Goal: Information Seeking & Learning: Find contact information

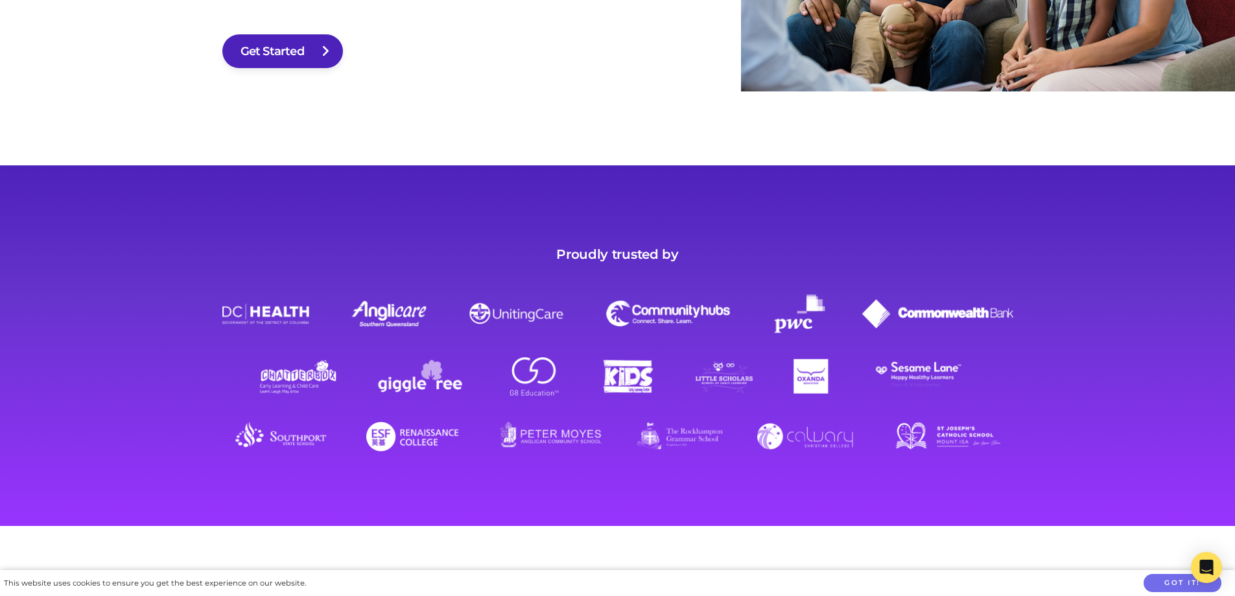
scroll to position [17103, 0]
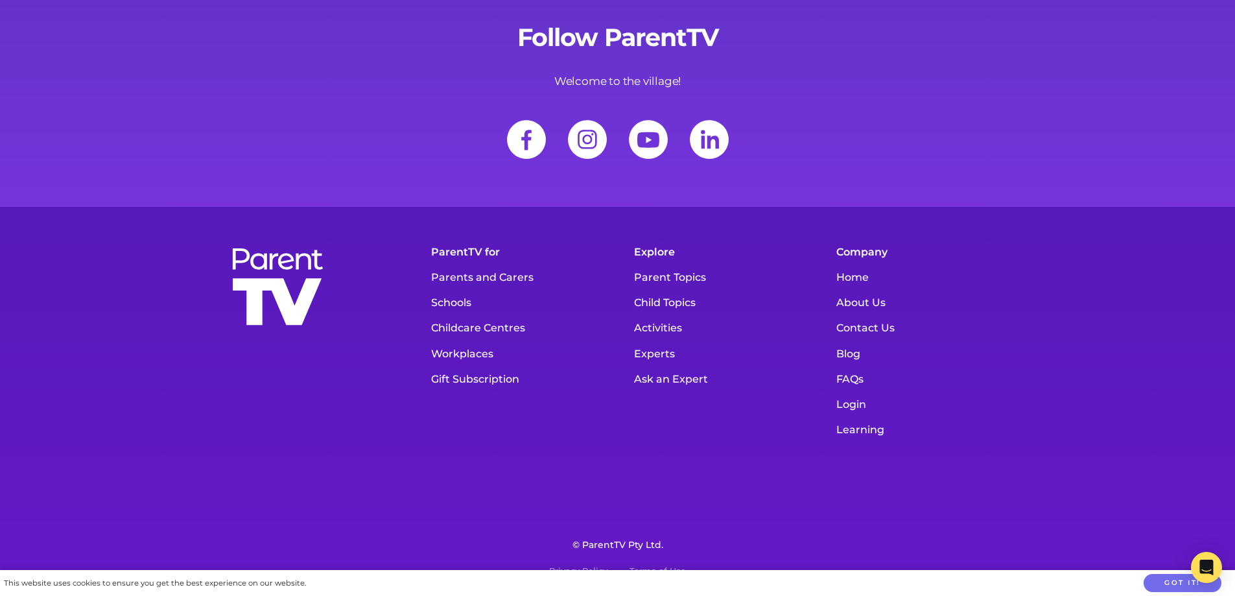
click at [879, 323] on link "Contact Us" at bounding box center [922, 327] width 184 height 25
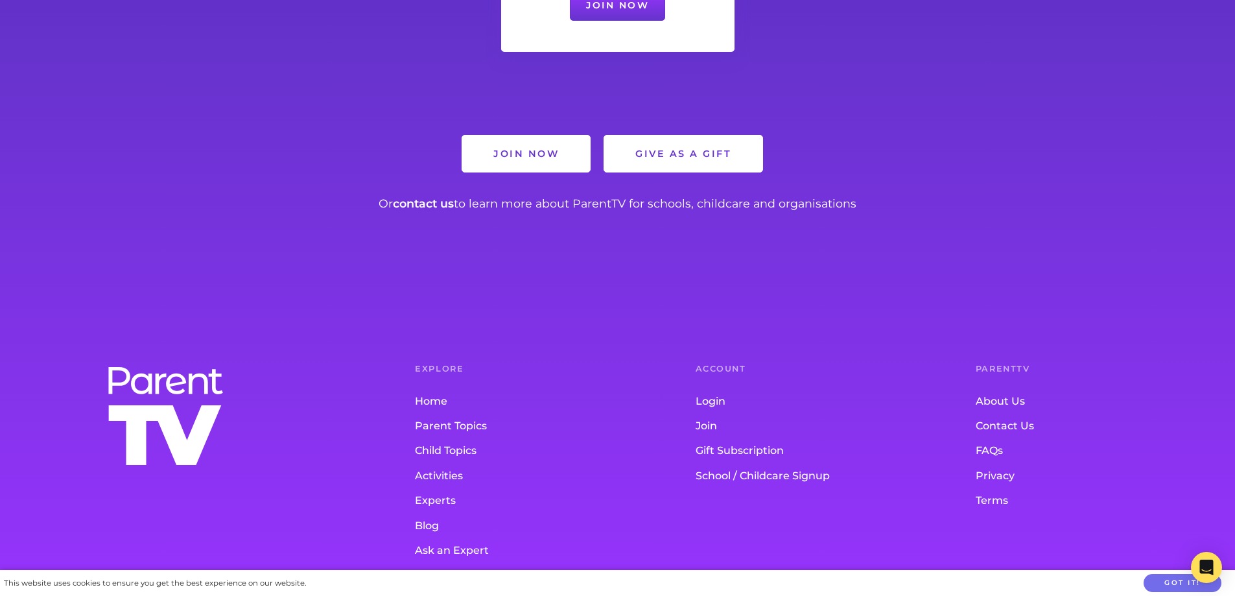
scroll to position [1087, 0]
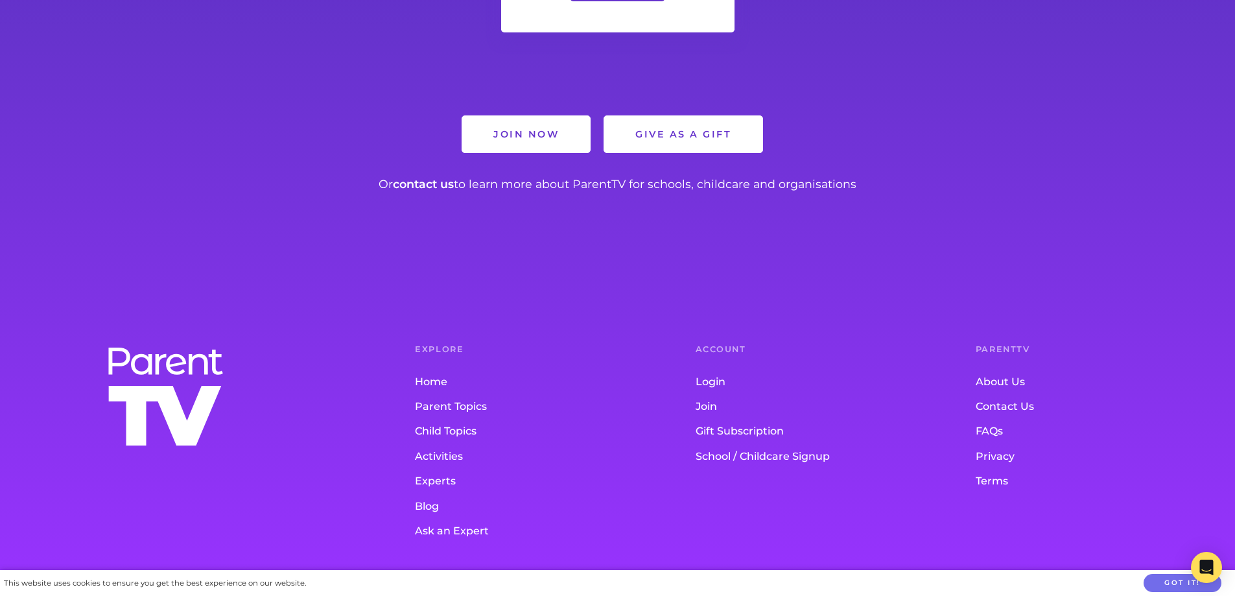
click at [1012, 403] on link "Contact Us" at bounding box center [1090, 406] width 228 height 25
